Goal: Task Accomplishment & Management: Use online tool/utility

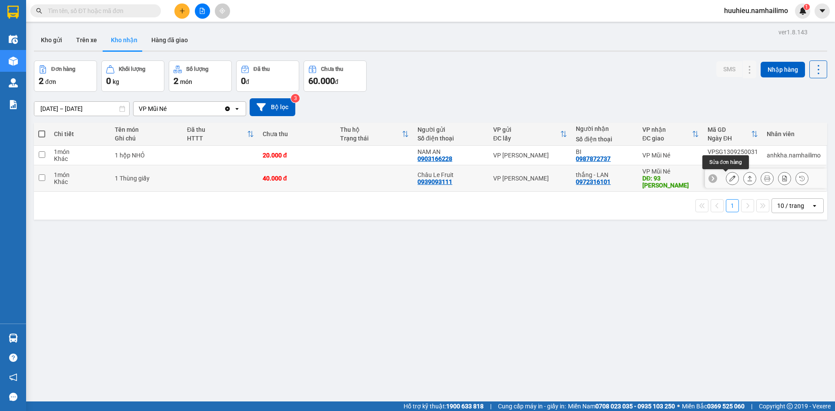
click at [729, 179] on icon at bounding box center [732, 178] width 6 height 6
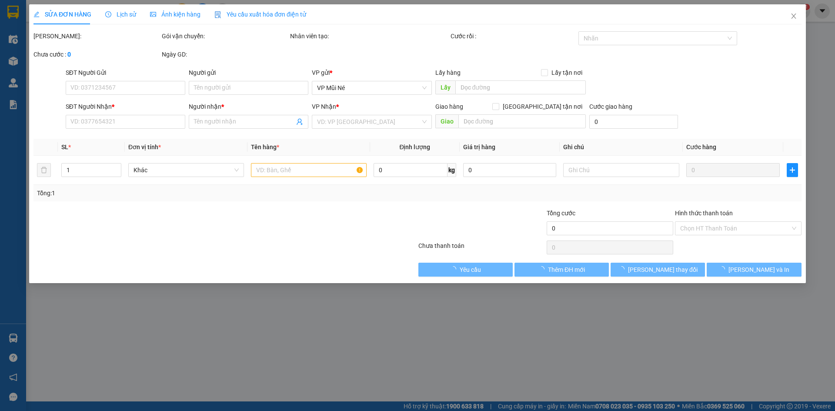
type input "0939093111"
type input "Châu Le Fruit"
type input "0972316101"
type input "thắng - LAN"
type input "93 [PERSON_NAME]"
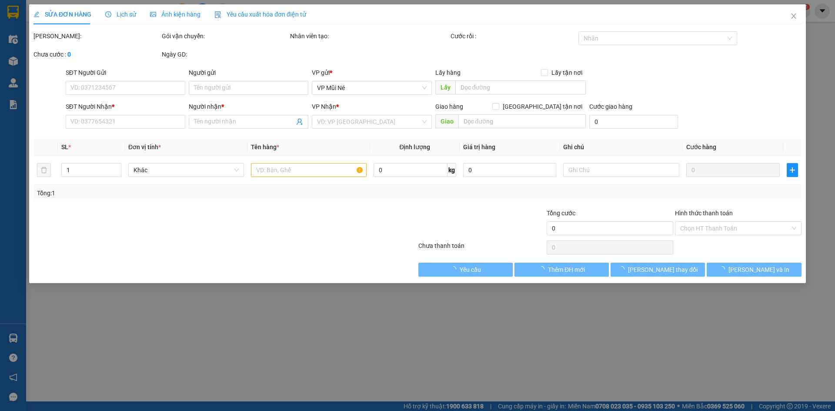
type input "40.000"
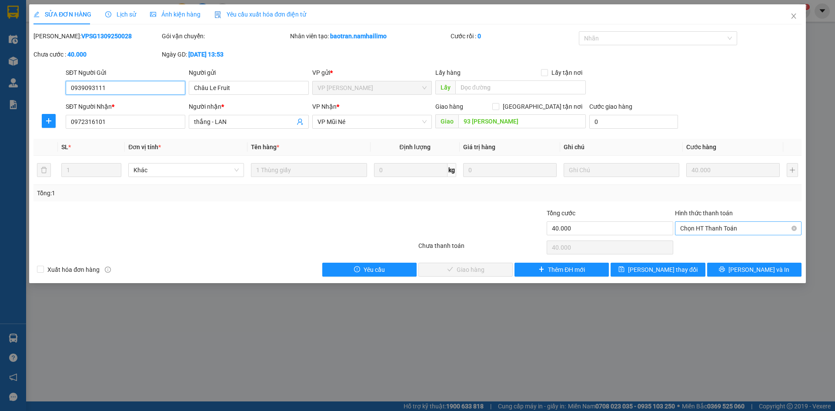
click at [695, 231] on span "Chọn HT Thanh Toán" at bounding box center [738, 228] width 116 height 13
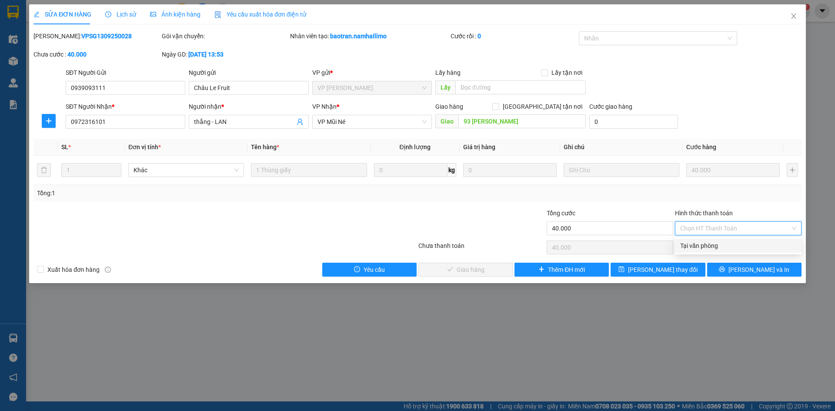
click at [697, 247] on div "Tại văn phòng" at bounding box center [738, 246] width 116 height 10
type input "0"
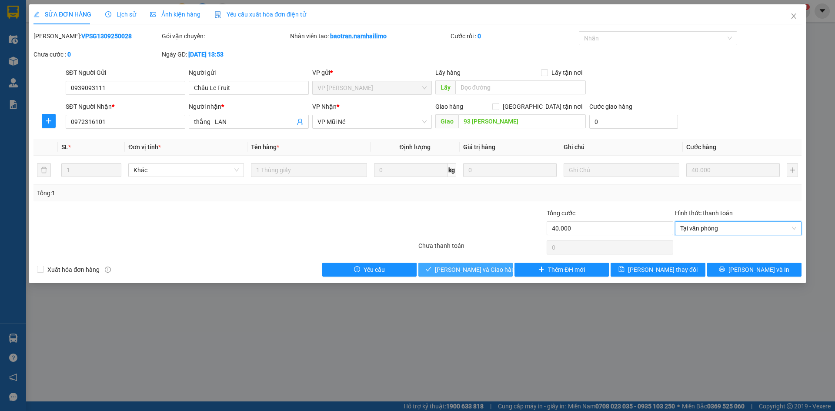
click at [477, 268] on span "[PERSON_NAME] và Giao hàng" at bounding box center [476, 270] width 83 height 10
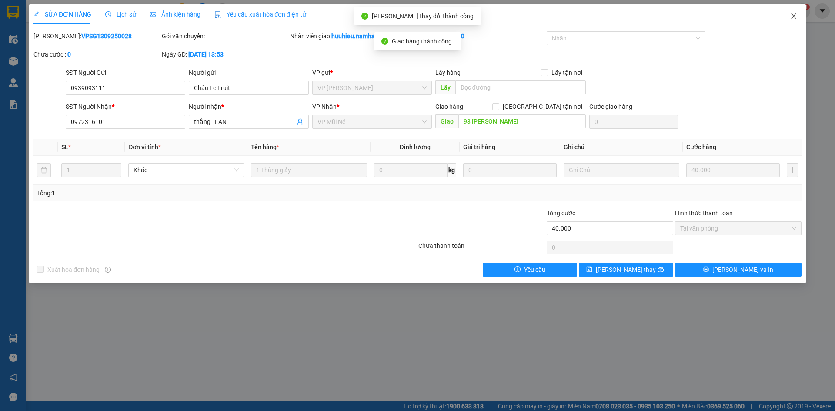
click at [793, 17] on icon "close" at bounding box center [793, 15] width 5 height 5
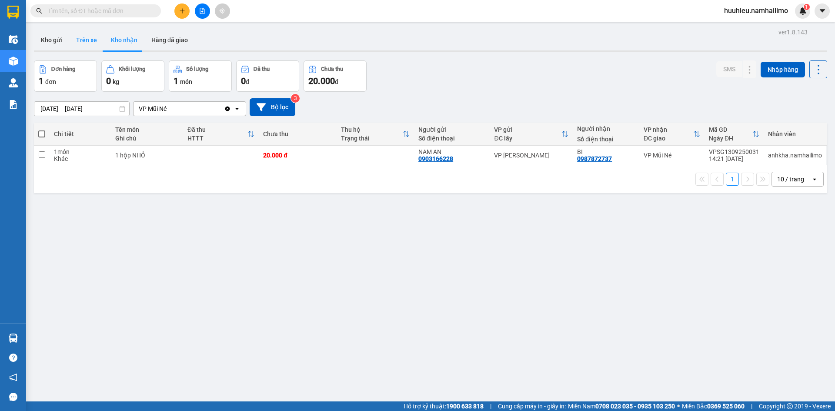
click at [84, 36] on button "Trên xe" at bounding box center [86, 40] width 35 height 21
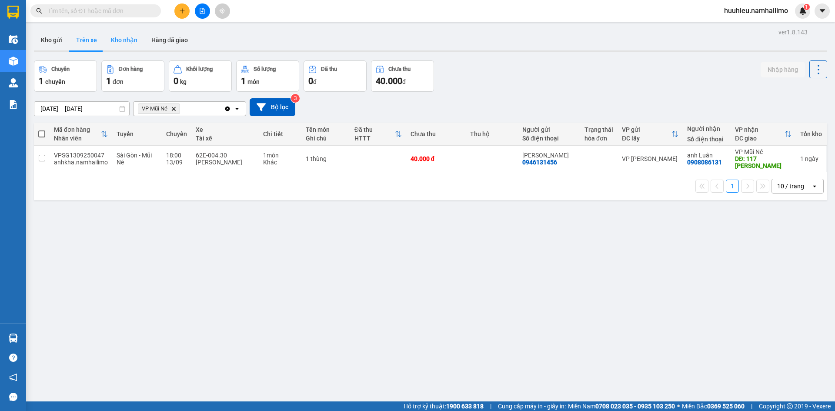
click at [116, 42] on button "Kho nhận" at bounding box center [124, 40] width 40 height 21
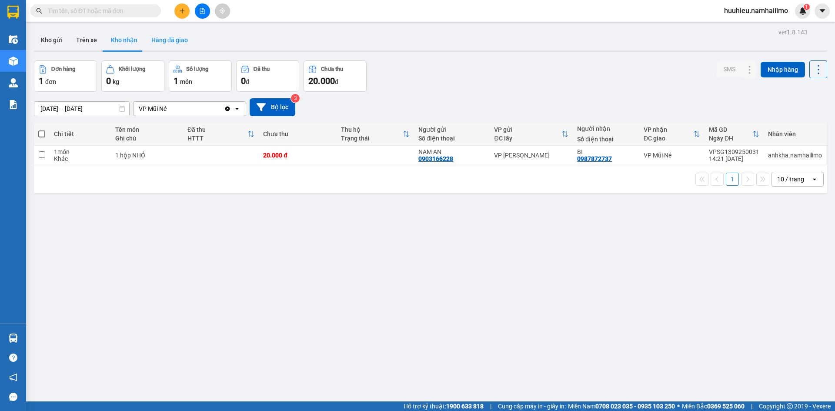
click at [167, 40] on button "Hàng đã giao" at bounding box center [169, 40] width 50 height 21
